Goal: Information Seeking & Learning: Learn about a topic

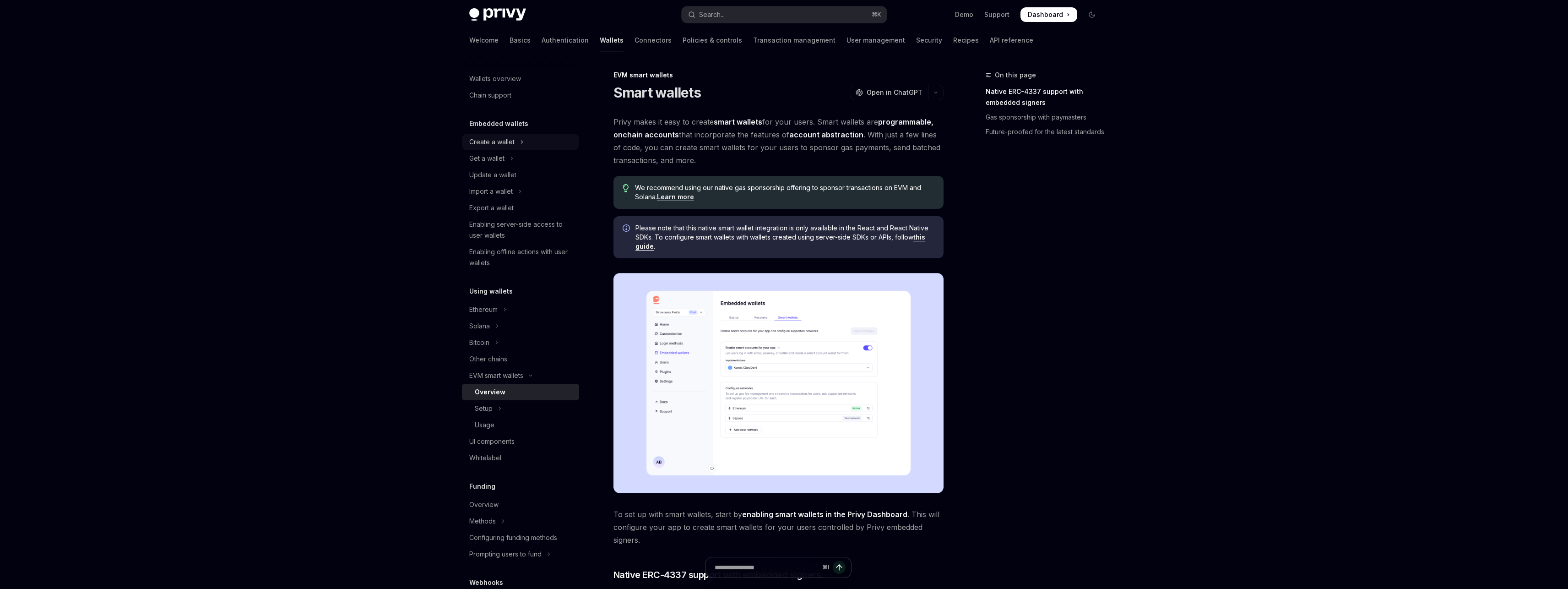
click at [386, 141] on div "Create a wallet" at bounding box center [492, 142] width 45 height 11
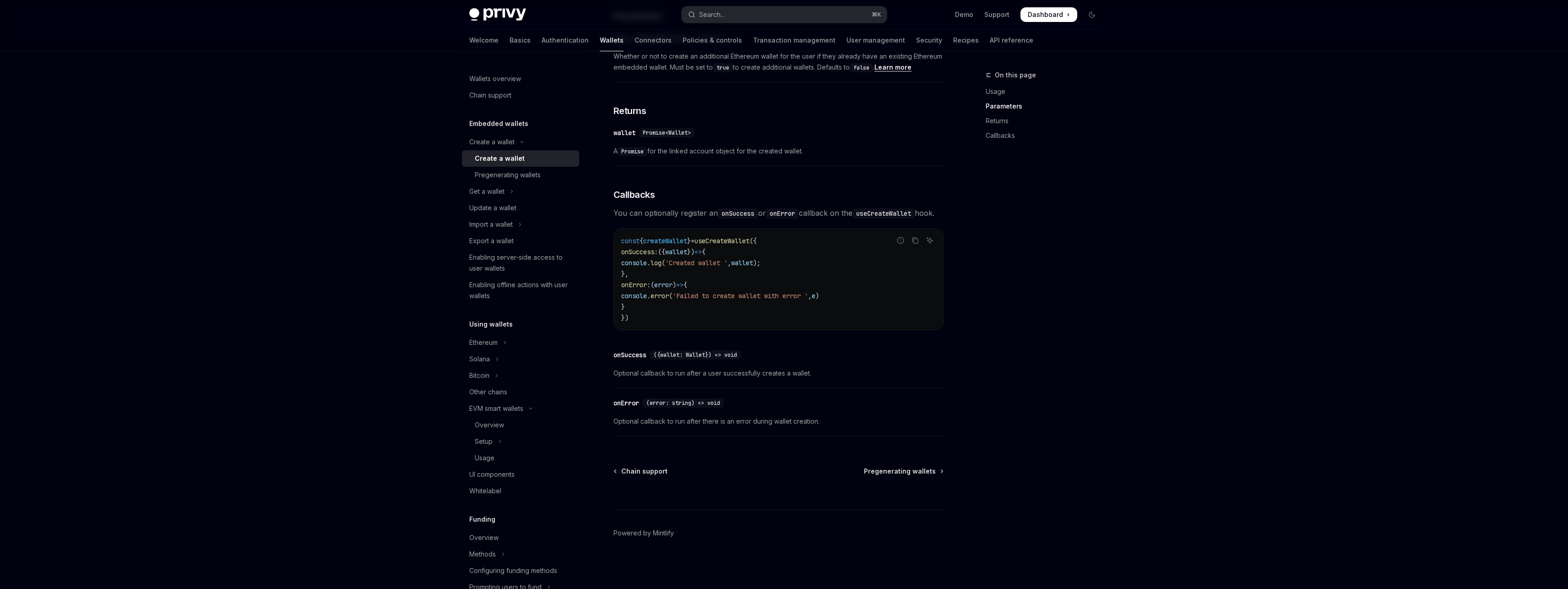
scroll to position [525, 0]
type textarea "*"
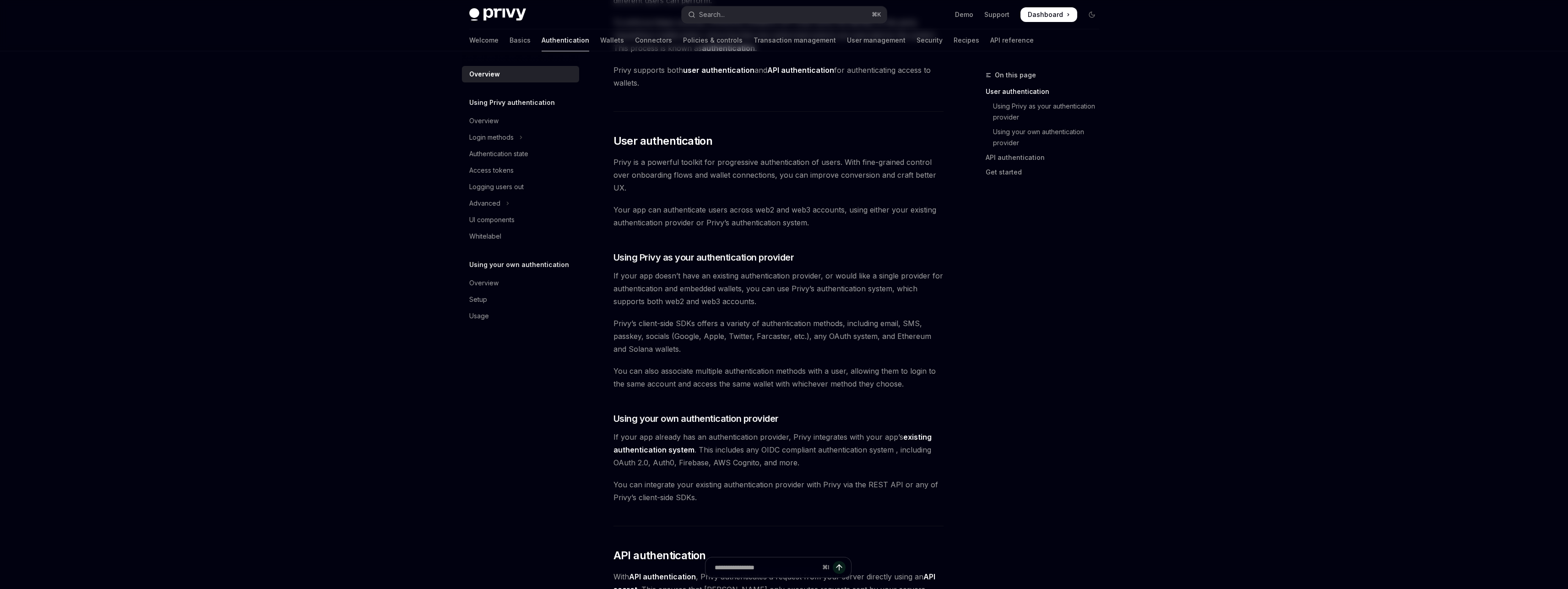
scroll to position [126, 0]
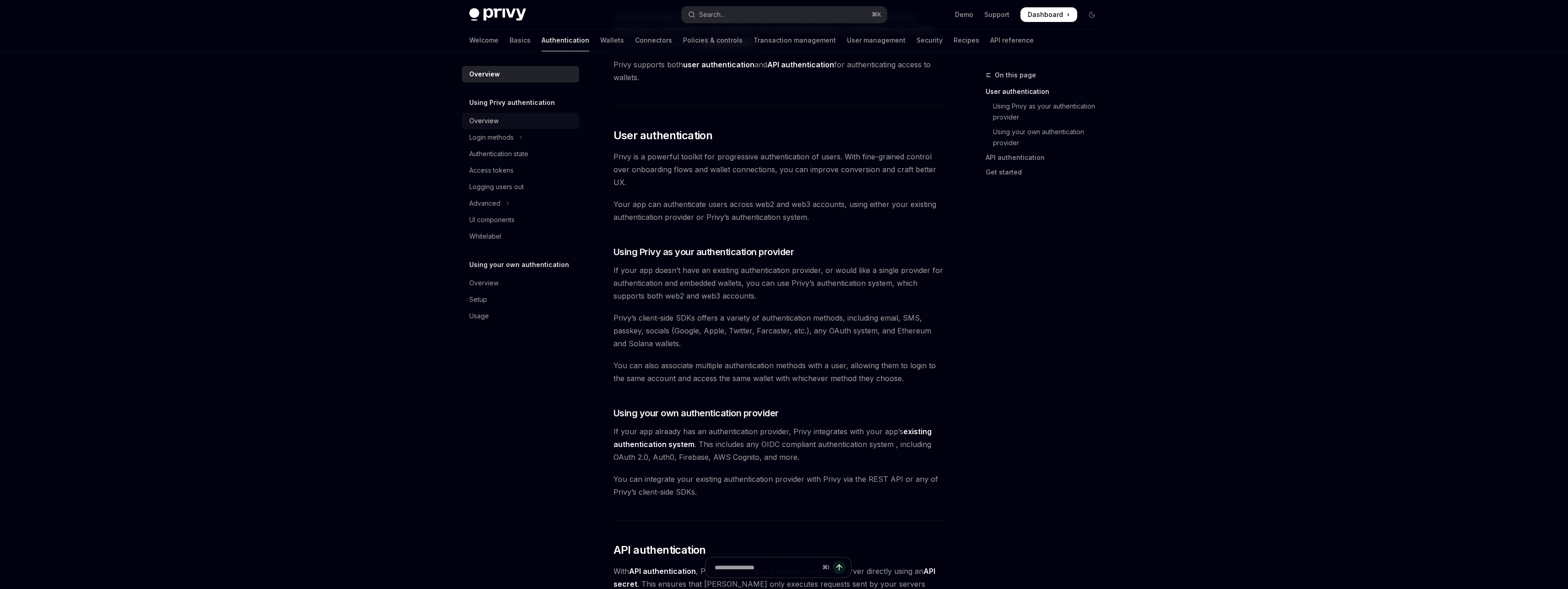
click at [509, 120] on div "Overview" at bounding box center [521, 121] width 105 height 11
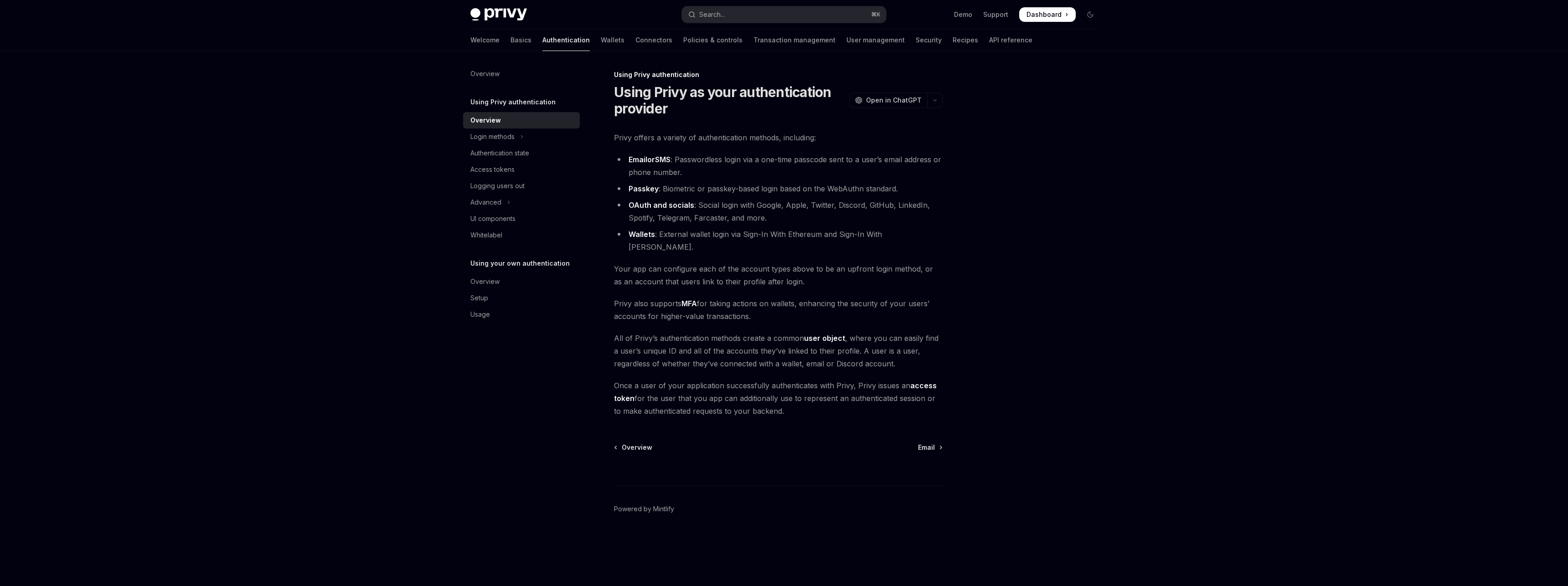
click at [921, 381] on link "access token" at bounding box center [775, 392] width 323 height 23
type textarea "*"
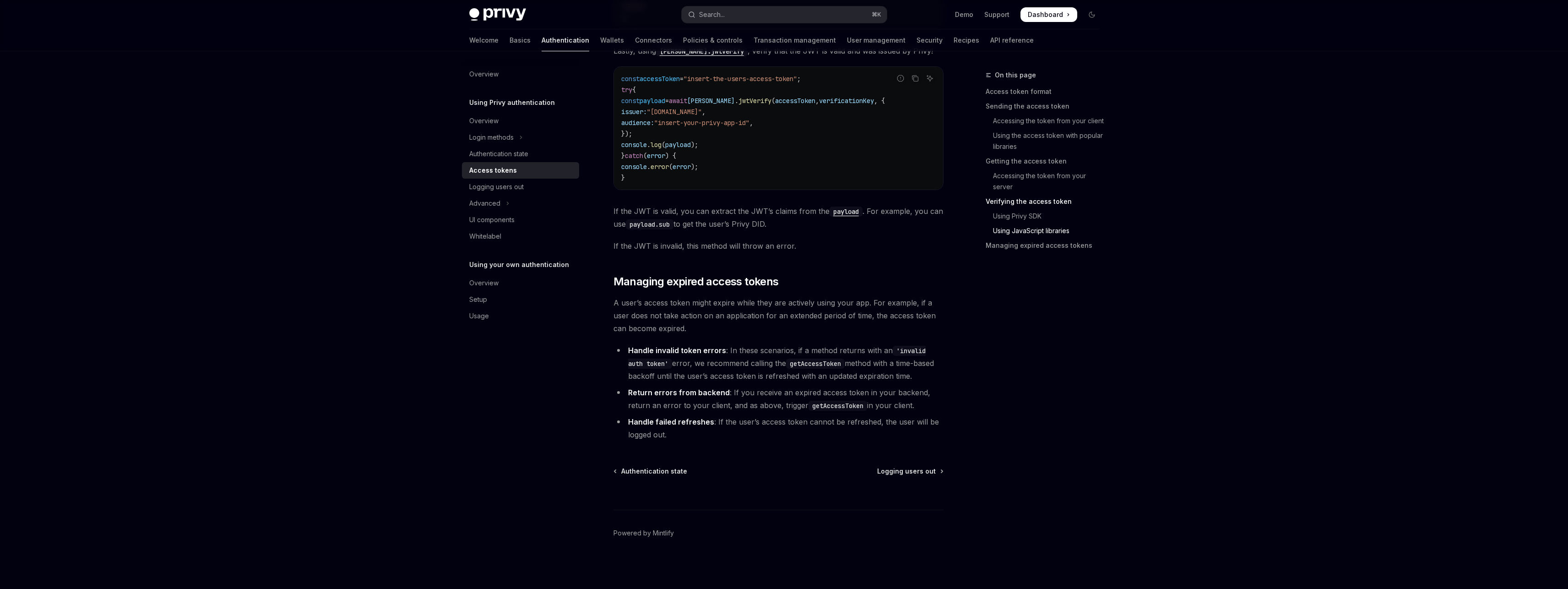
scroll to position [2307, 0]
